Goal: Task Accomplishment & Management: Use online tool/utility

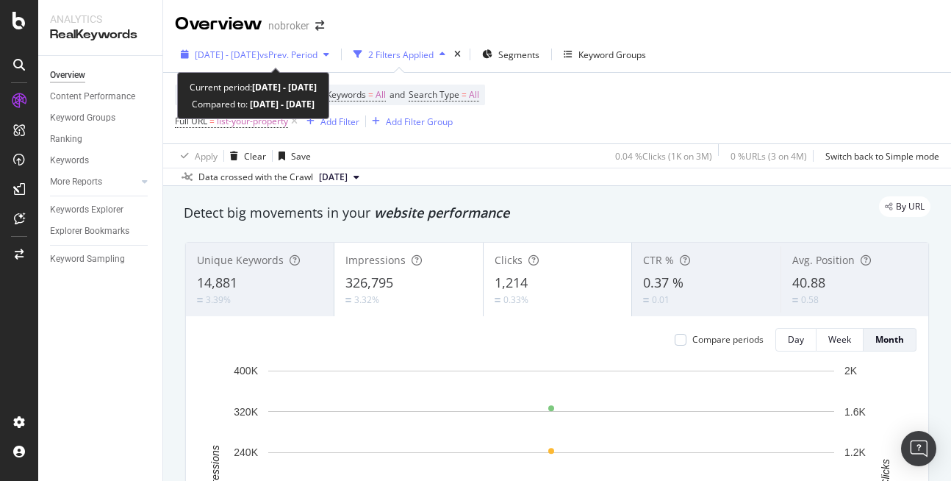
click at [217, 52] on span "[DATE] - [DATE]" at bounding box center [227, 54] width 65 height 12
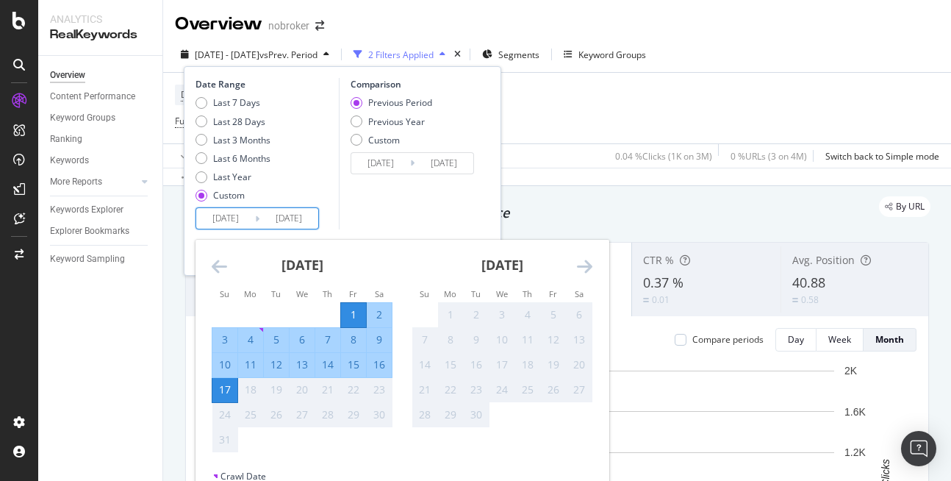
click at [271, 214] on input "2025/08/17" at bounding box center [288, 218] width 59 height 21
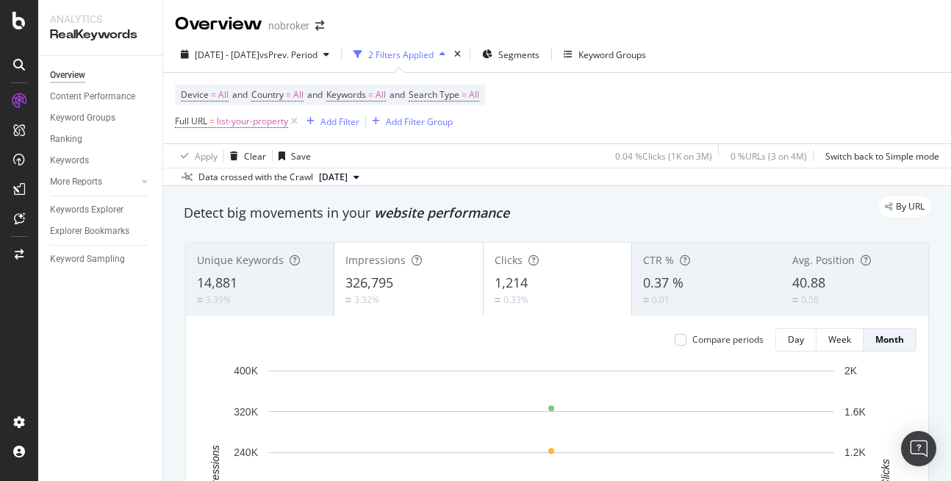
click at [522, 160] on div "Apply Clear Save 0.04 % Clicks ( 1K on 3M ) 0 % URLs ( 3 on 4M ) Switch back to…" at bounding box center [557, 155] width 788 height 24
